Goal: Transaction & Acquisition: Book appointment/travel/reservation

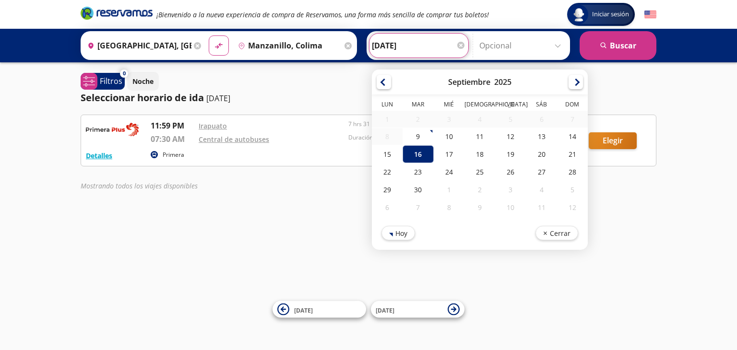
click at [394, 46] on input "[DATE]" at bounding box center [419, 46] width 94 height 24
click at [391, 150] on div "15" at bounding box center [387, 154] width 31 height 18
type input "[DATE]"
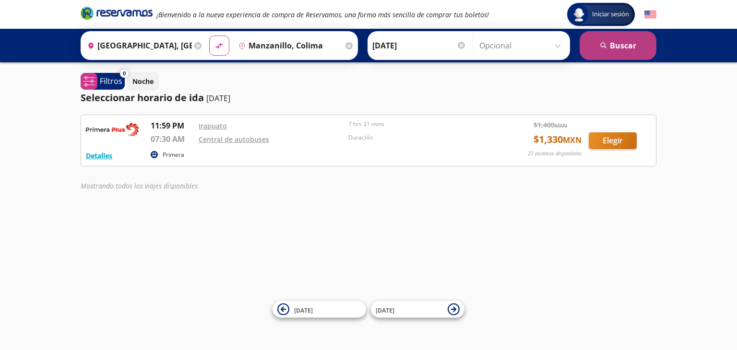
click at [603, 41] on button "search [GEOGRAPHIC_DATA]" at bounding box center [618, 45] width 77 height 29
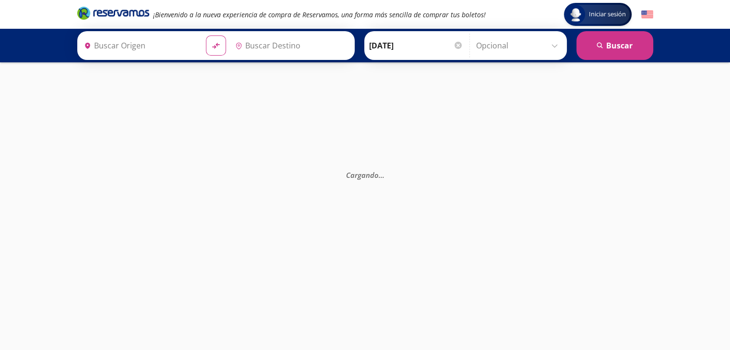
type input "[GEOGRAPHIC_DATA], [GEOGRAPHIC_DATA]"
type input "Manzanillo, Colima"
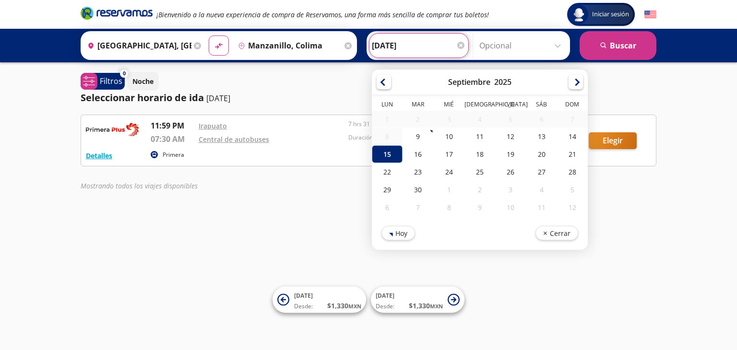
click at [397, 35] on input "[DATE]" at bounding box center [419, 46] width 94 height 24
click at [445, 149] on div "17" at bounding box center [449, 154] width 31 height 18
type input "[DATE]"
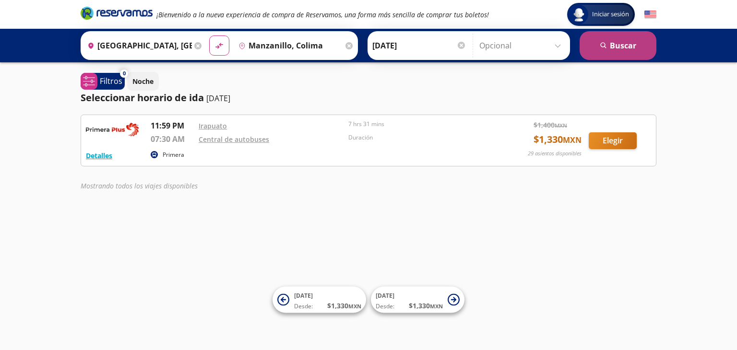
click at [614, 50] on button "search [GEOGRAPHIC_DATA]" at bounding box center [618, 45] width 77 height 29
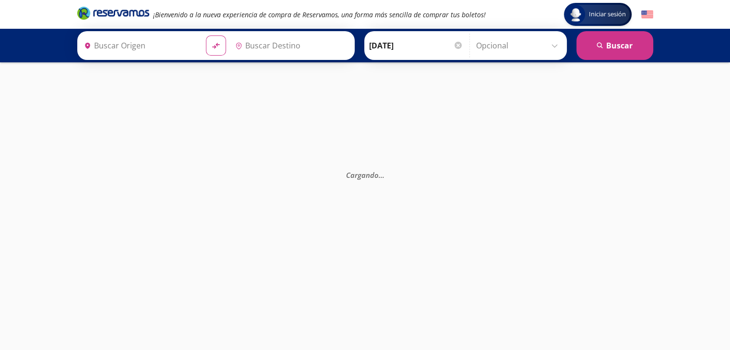
type input "[GEOGRAPHIC_DATA], [GEOGRAPHIC_DATA]"
type input "Manzanillo, Colima"
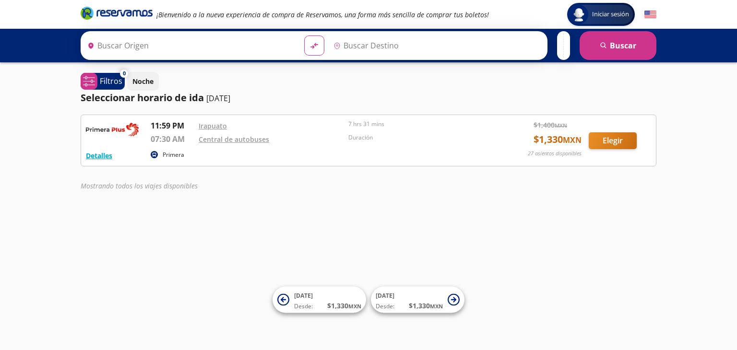
type input "[GEOGRAPHIC_DATA], [GEOGRAPHIC_DATA]"
type input "Manzanillo, Colima"
